Goal: Navigation & Orientation: Understand site structure

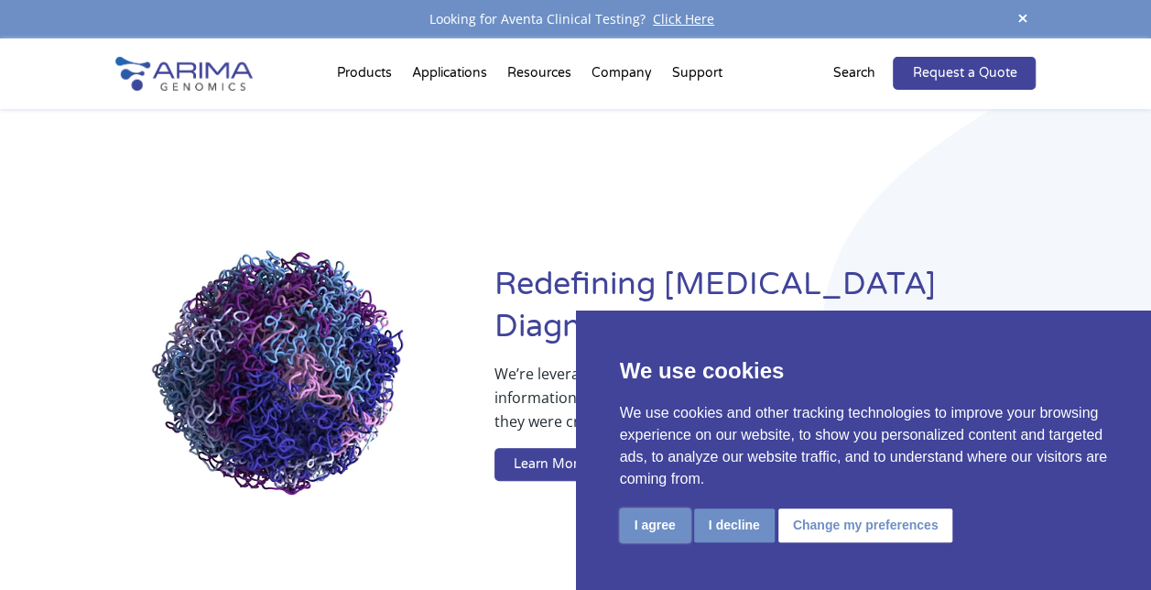
click at [676, 538] on button "I agree" at bounding box center [655, 525] width 70 height 34
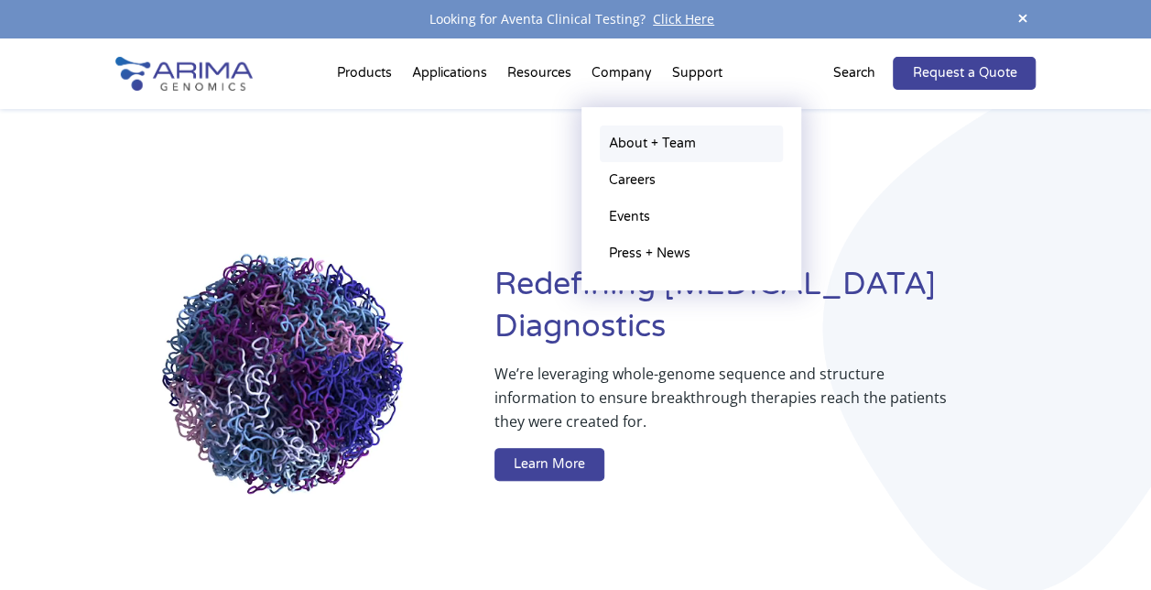
click at [637, 135] on link "About + Team" at bounding box center [691, 143] width 183 height 37
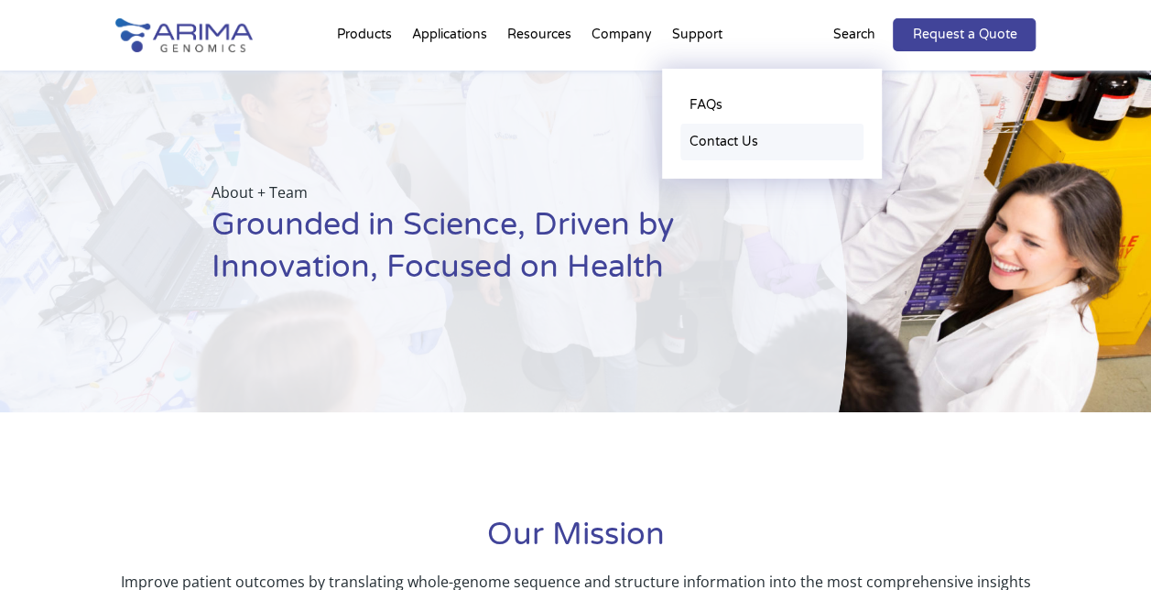
click at [701, 134] on link "Contact Us" at bounding box center [771, 142] width 183 height 37
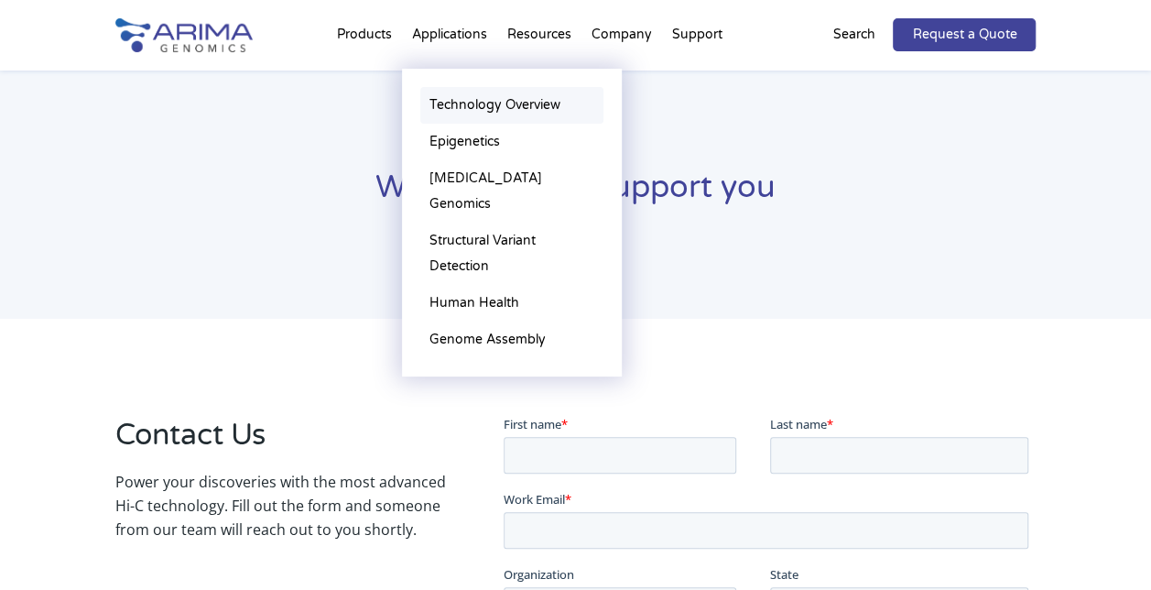
click at [466, 101] on link "Technology Overview" at bounding box center [511, 105] width 183 height 37
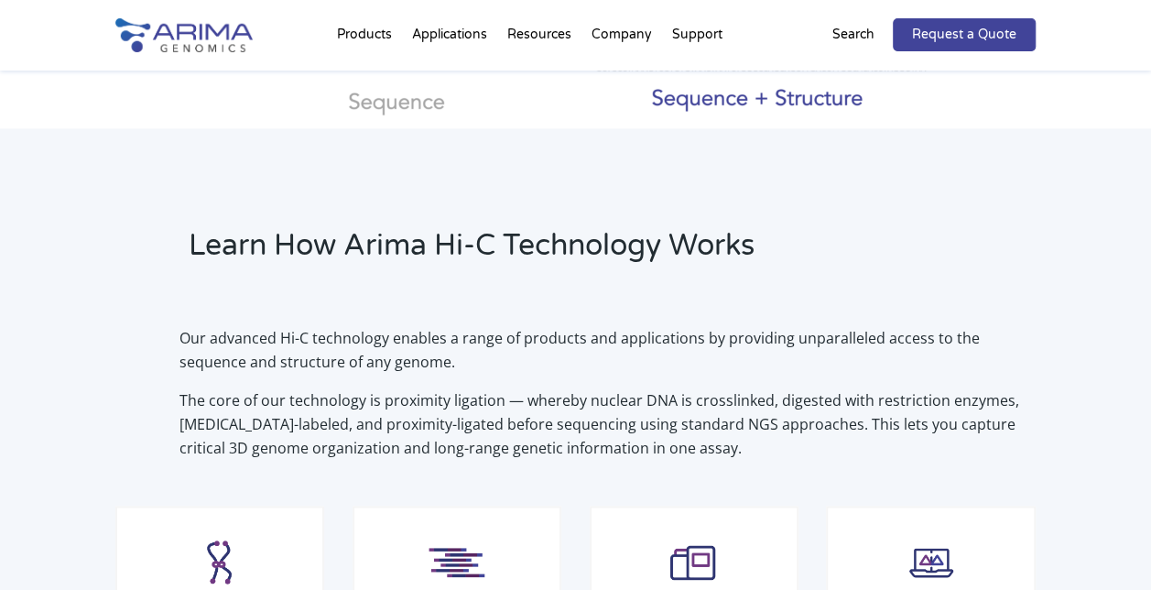
scroll to position [448, 0]
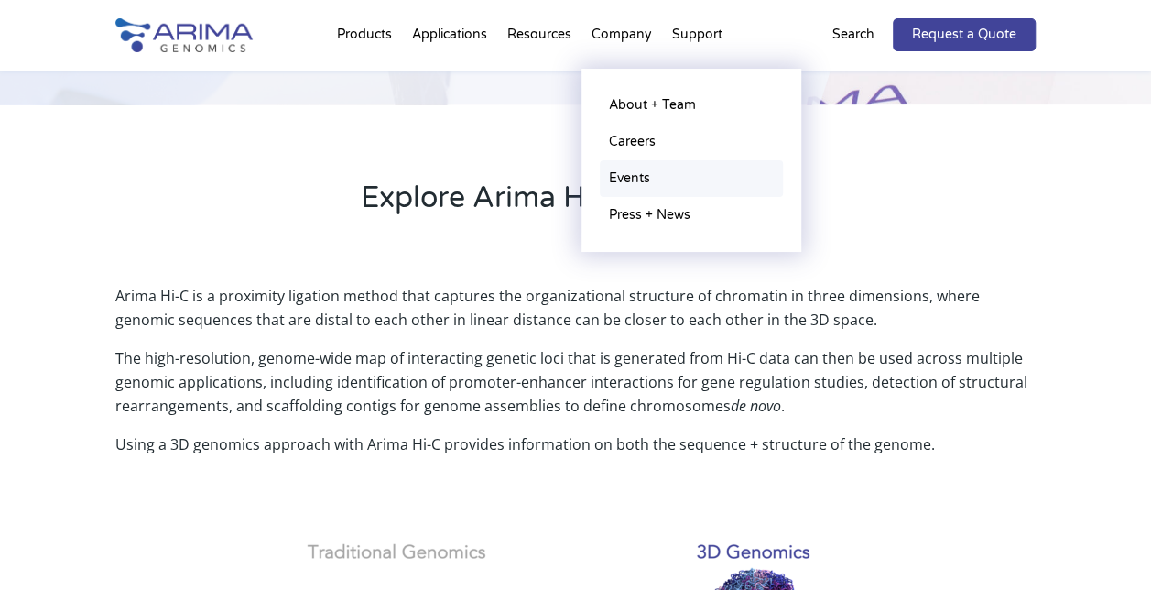
click at [639, 190] on link "Events" at bounding box center [691, 178] width 183 height 37
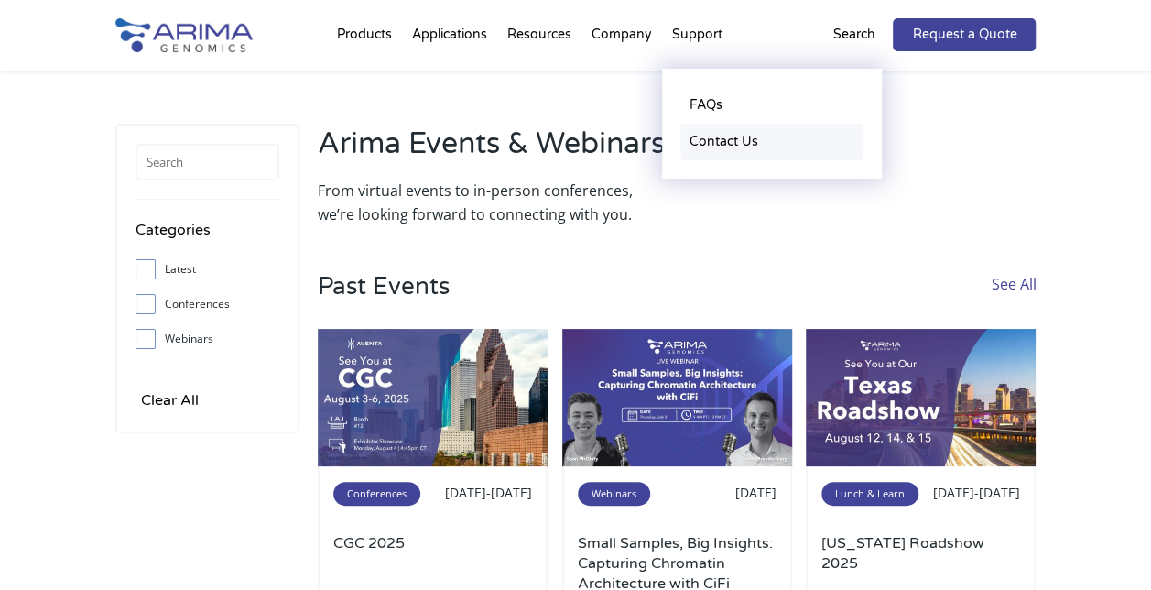
click at [712, 150] on link "Contact Us" at bounding box center [771, 142] width 183 height 37
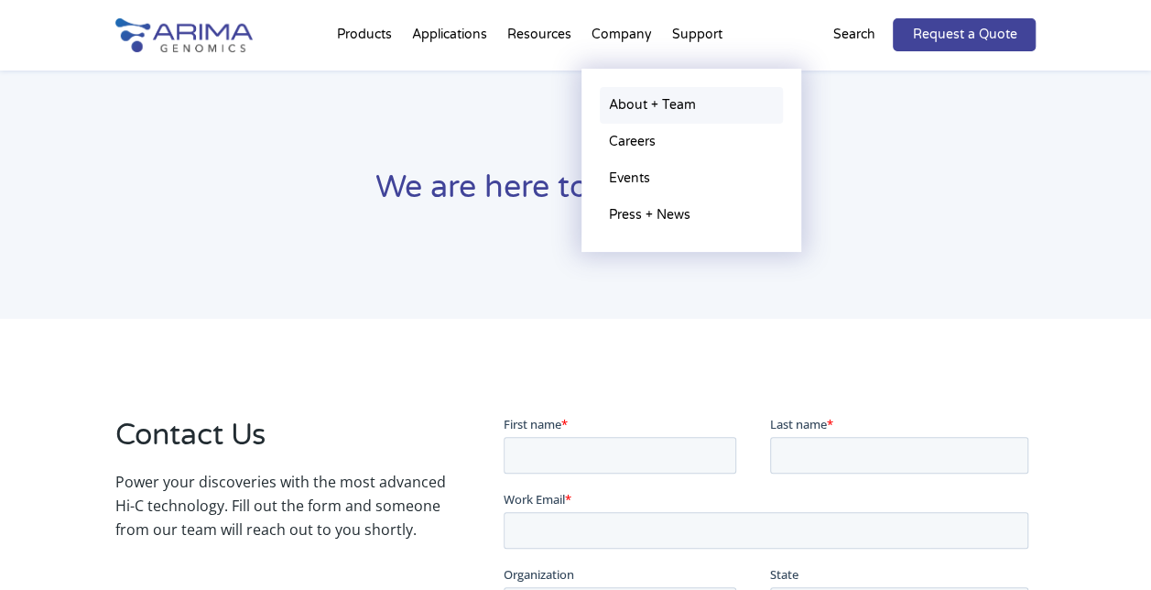
click at [639, 110] on link "About + Team" at bounding box center [691, 105] width 183 height 37
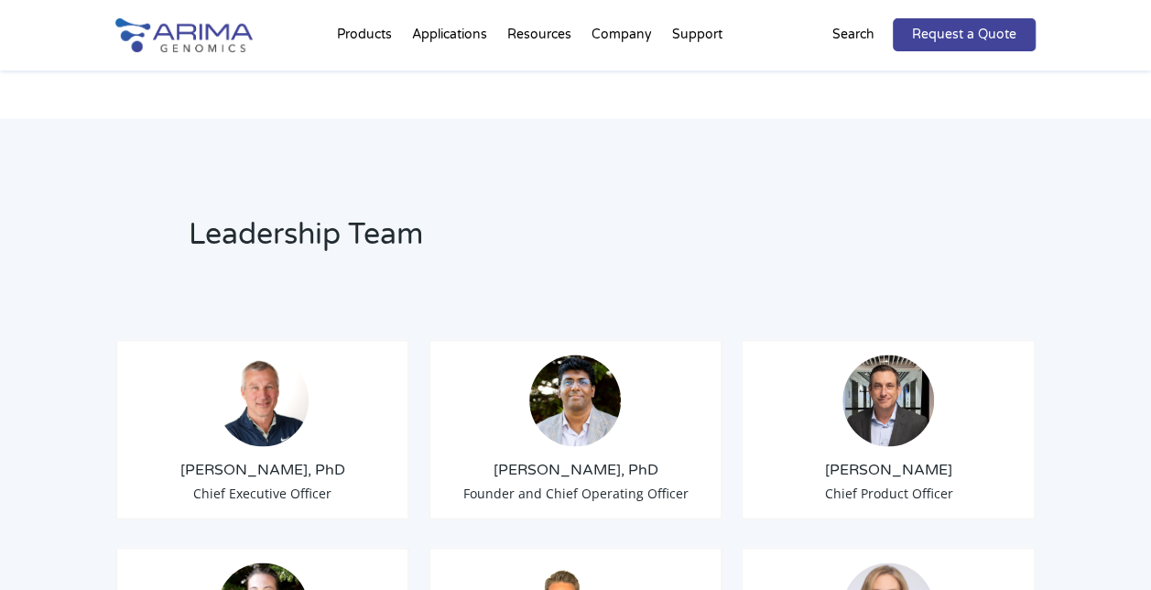
scroll to position [1246, 0]
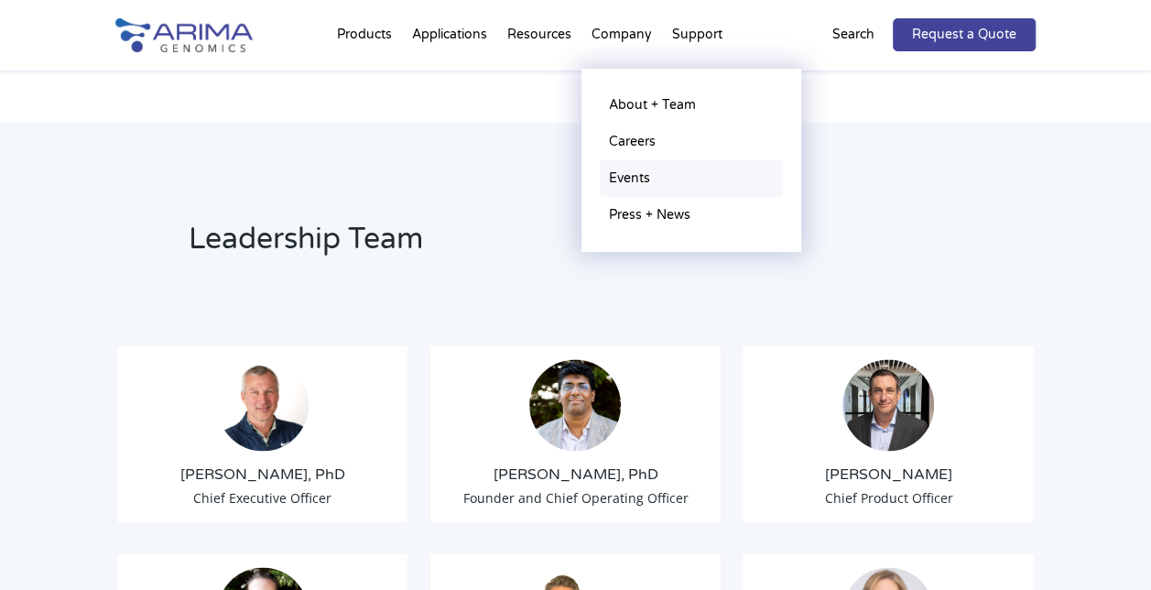
click at [644, 176] on link "Events" at bounding box center [691, 178] width 183 height 37
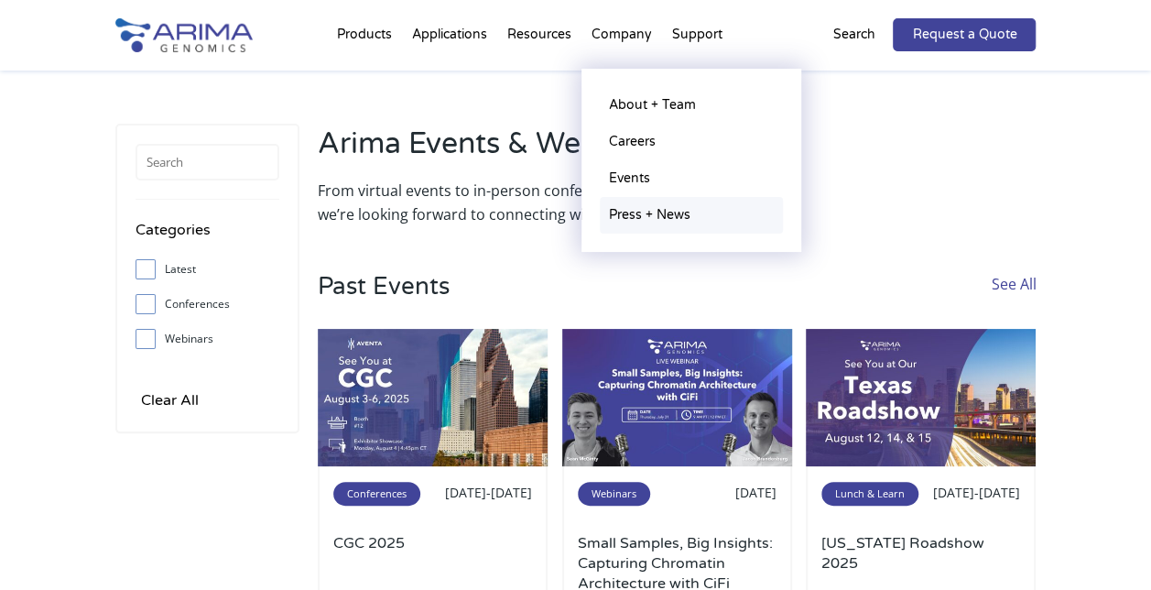
click at [649, 222] on link "Press + News" at bounding box center [691, 215] width 183 height 37
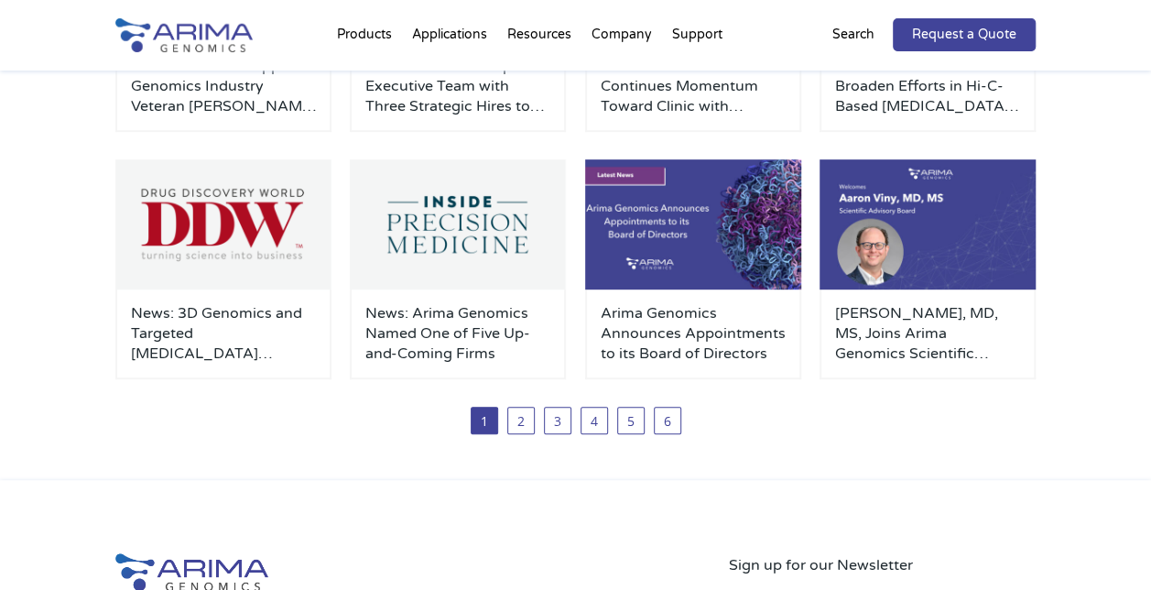
scroll to position [346, 0]
